Goal: Obtain resource: Download file/media

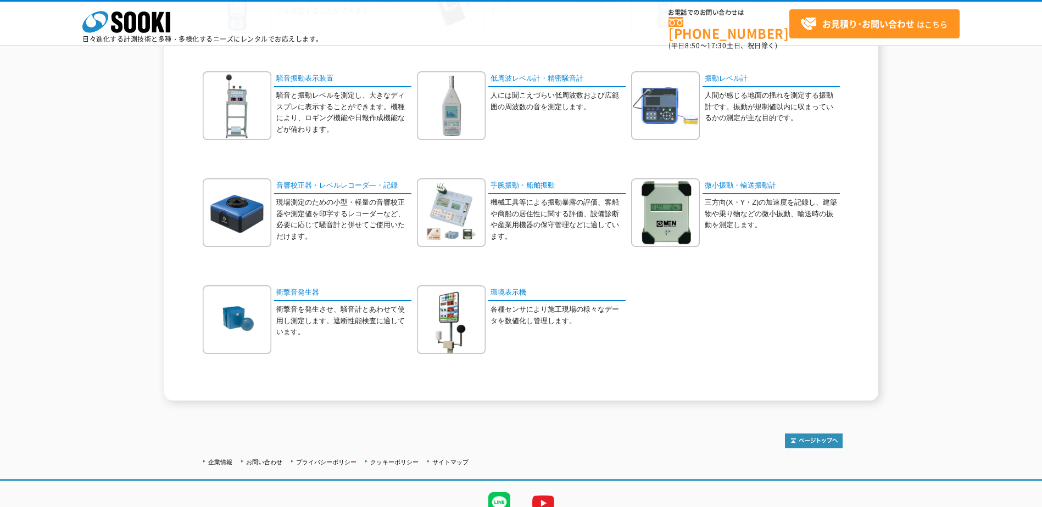
scroll to position [220, 0]
click at [471, 332] on img at bounding box center [451, 319] width 69 height 69
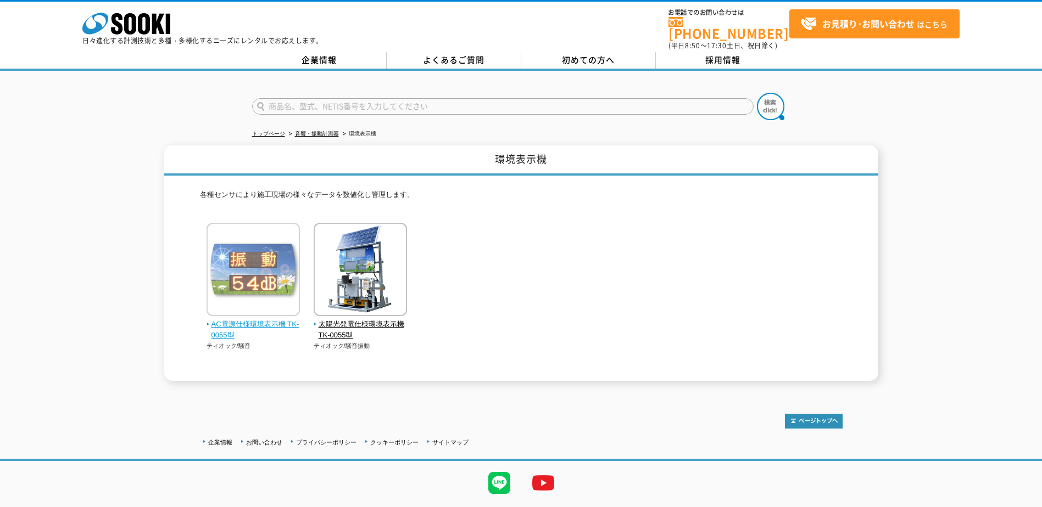
click at [257, 267] on img at bounding box center [252, 271] width 93 height 96
click at [224, 294] on img at bounding box center [252, 271] width 93 height 96
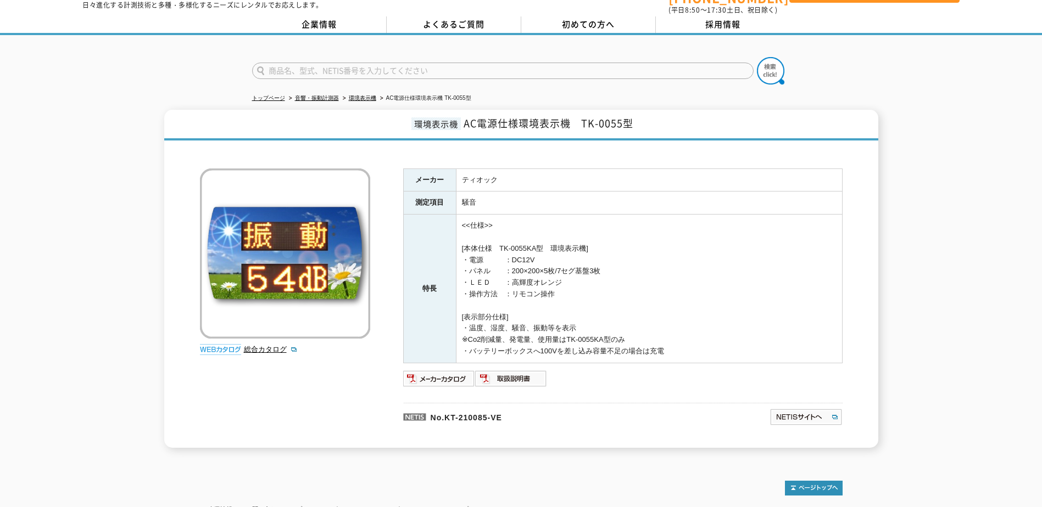
scroll to position [55, 0]
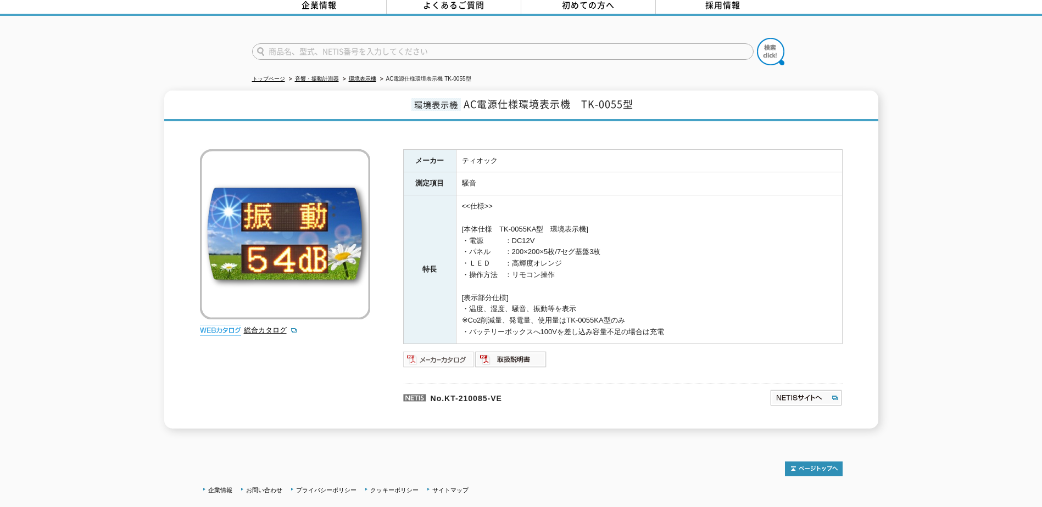
click at [417, 355] on img at bounding box center [439, 360] width 72 height 18
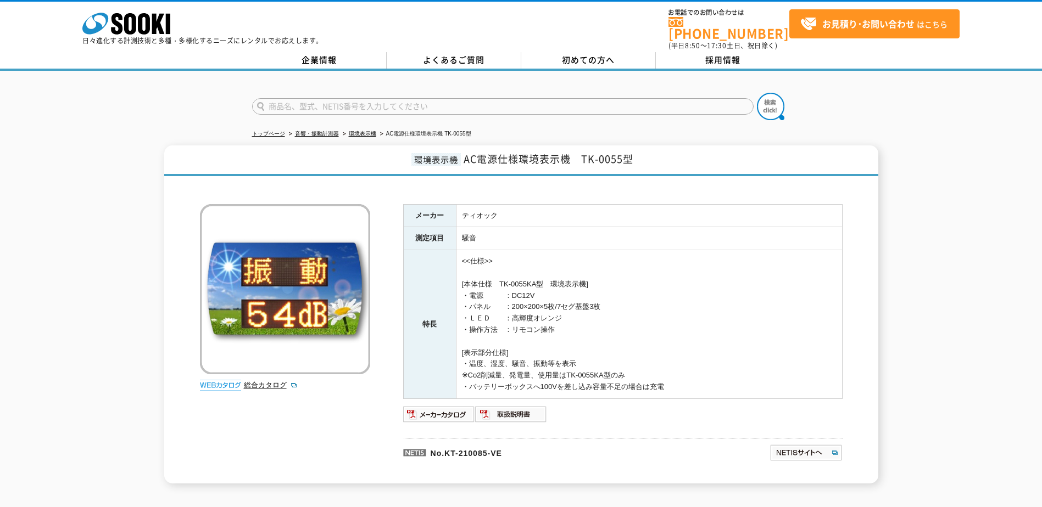
click at [232, 380] on img at bounding box center [220, 385] width 41 height 11
click at [256, 381] on link "総合カタログ" at bounding box center [271, 385] width 54 height 8
